Goal: Task Accomplishment & Management: Complete application form

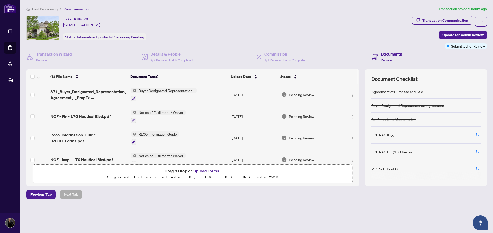
scroll to position [96, 0]
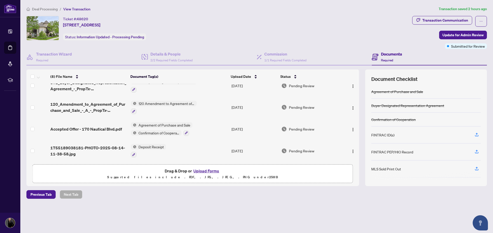
click at [211, 172] on button "Upload Forms" at bounding box center [206, 171] width 29 height 7
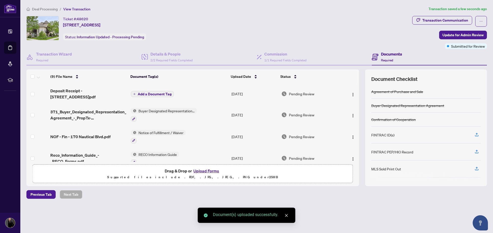
scroll to position [0, 0]
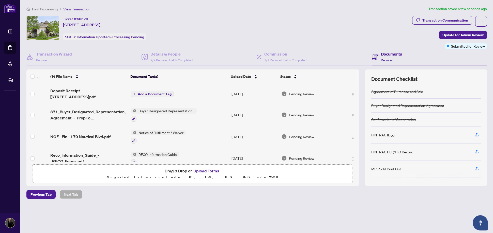
click at [135, 93] on icon "plus" at bounding box center [134, 94] width 3 height 3
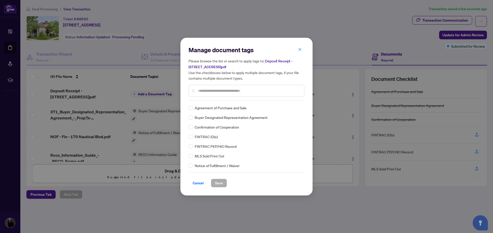
click at [213, 99] on div "Manage document tags Please browse the list or search to apply tags to: Deposit…" at bounding box center [246, 73] width 116 height 55
click at [214, 92] on input "text" at bounding box center [249, 91] width 102 height 6
type input "*******"
click at [192, 137] on span at bounding box center [190, 137] width 4 height 4
click at [216, 184] on span "Save" at bounding box center [219, 183] width 8 height 8
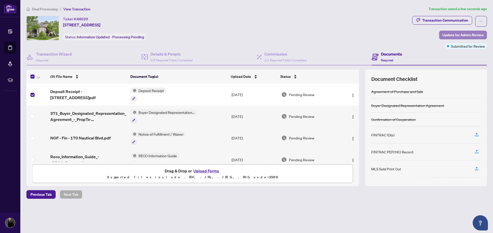
click at [459, 36] on span "Update for Admin Review" at bounding box center [462, 35] width 41 height 8
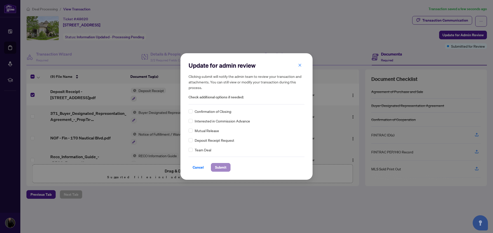
click at [221, 167] on span "Submit" at bounding box center [220, 168] width 11 height 8
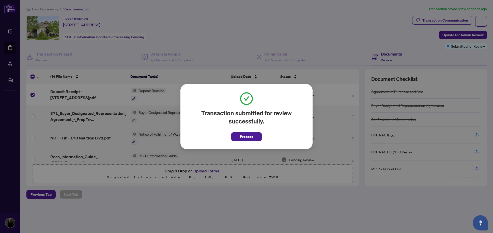
click at [243, 138] on span "Proceed" at bounding box center [246, 137] width 13 height 8
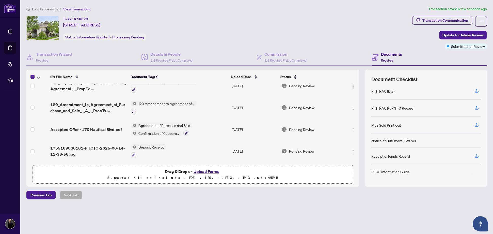
scroll to position [44, 0]
click at [476, 156] on icon "button" at bounding box center [476, 155] width 5 height 5
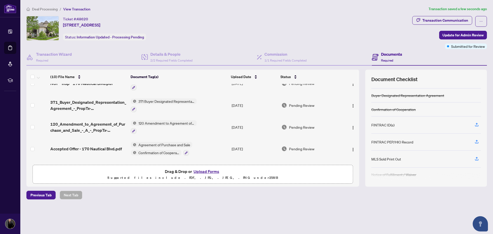
scroll to position [12, 0]
click at [476, 158] on icon "button" at bounding box center [476, 156] width 5 height 5
